Goal: Task Accomplishment & Management: Use online tool/utility

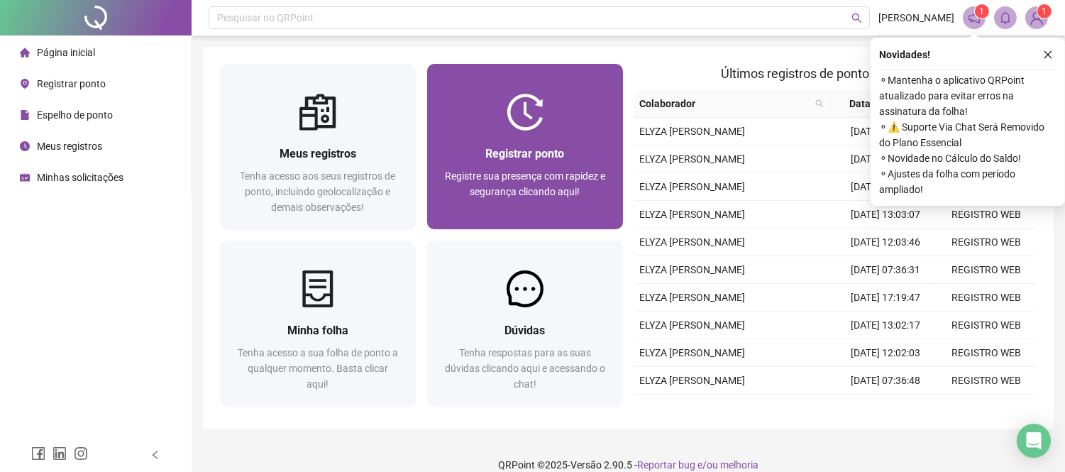
click at [573, 166] on div "Registrar ponto Registre sua presença com rapidez e segurança clicando aqui!" at bounding box center [525, 180] width 162 height 70
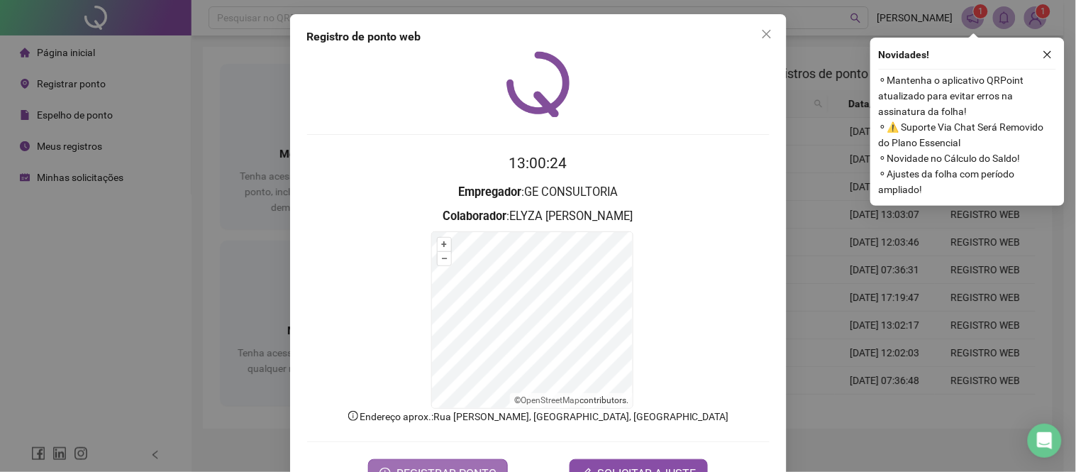
click at [448, 461] on button "REGISTRAR PONTO" at bounding box center [438, 473] width 140 height 28
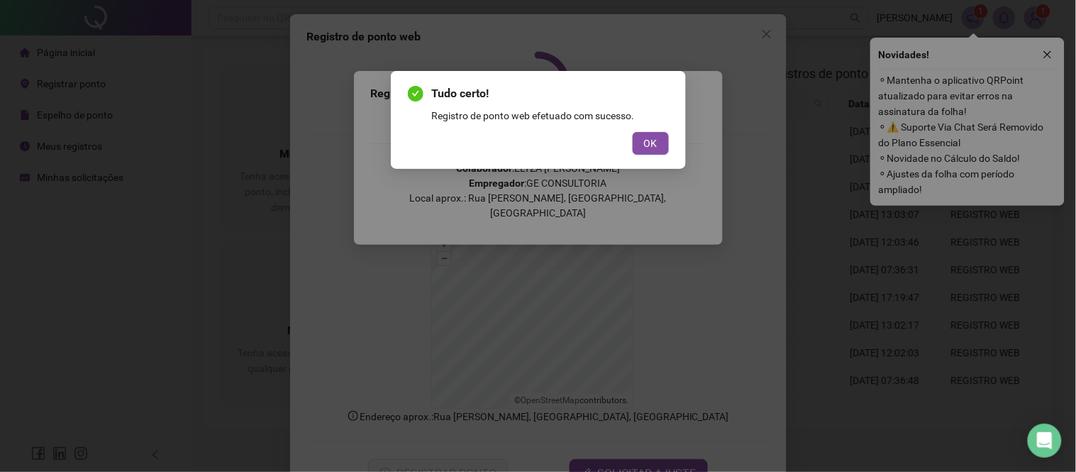
click at [664, 126] on div "Tudo certo! Registro de ponto web efetuado com sucesso. OK" at bounding box center [538, 120] width 261 height 70
click at [666, 133] on button "OK" at bounding box center [651, 143] width 36 height 23
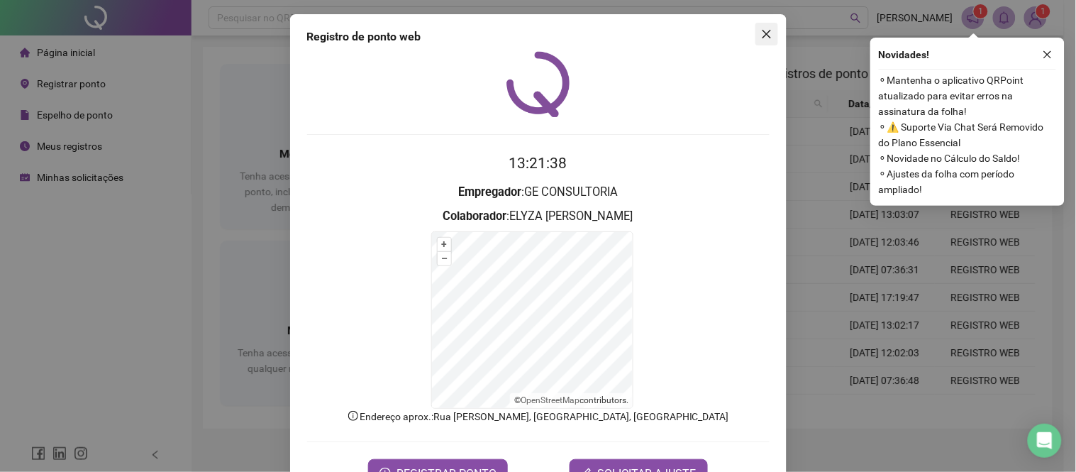
click at [756, 26] on button "Close" at bounding box center [767, 34] width 23 height 23
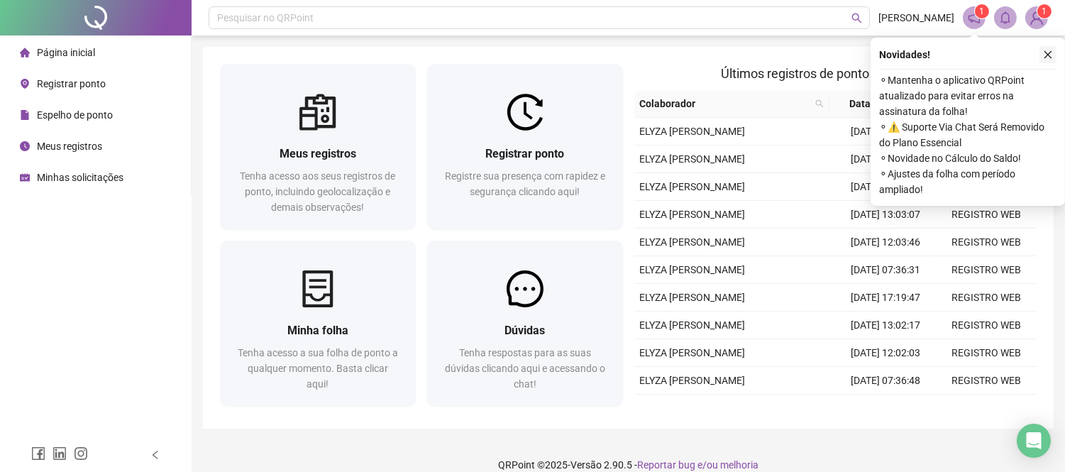
click at [1047, 51] on icon "close" at bounding box center [1048, 55] width 10 height 10
click at [1045, 65] on div "Novidades ! ⚬ Mantenha o aplicativo QRPoint atualizado para evitar erros na ass…" at bounding box center [968, 122] width 194 height 168
click at [1046, 50] on icon "close" at bounding box center [1048, 55] width 10 height 10
